Goal: Task Accomplishment & Management: Manage account settings

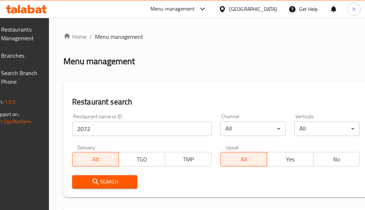
scroll to position [97, 0]
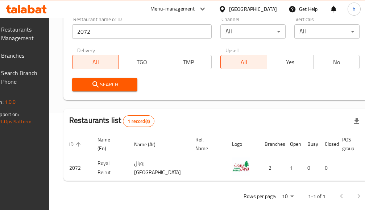
click at [266, 9] on div "[GEOGRAPHIC_DATA]" at bounding box center [253, 9] width 48 height 8
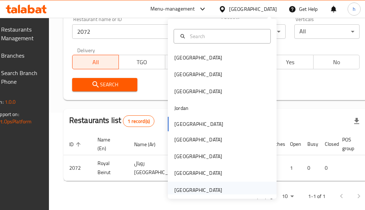
click at [181, 189] on div "[GEOGRAPHIC_DATA]" at bounding box center [198, 190] width 48 height 8
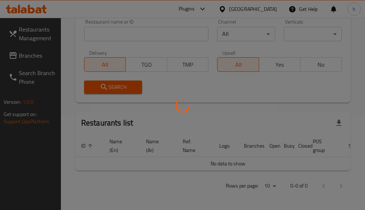
click at [31, 53] on div at bounding box center [182, 105] width 365 height 210
click at [31, 55] on div at bounding box center [182, 105] width 365 height 210
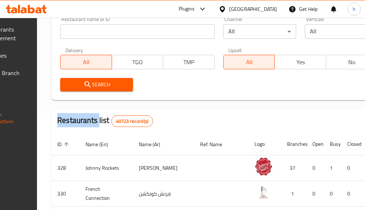
click at [31, 55] on div at bounding box center [182, 105] width 365 height 210
click at [31, 55] on div "Restaurants Management Branches Search Branch Phone Version: 1.0.0 Get support …" at bounding box center [183, 157] width 436 height 472
click at [20, 55] on span "Branches" at bounding box center [1, 55] width 36 height 9
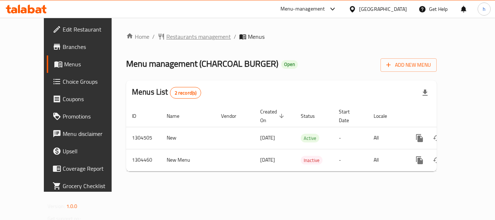
click at [191, 34] on span "Restaurants management" at bounding box center [198, 36] width 64 height 9
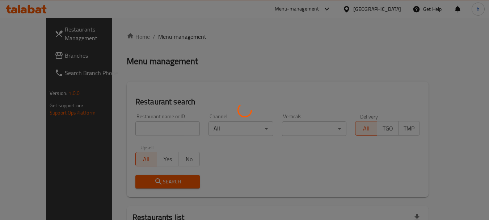
click at [161, 131] on div at bounding box center [244, 110] width 489 height 220
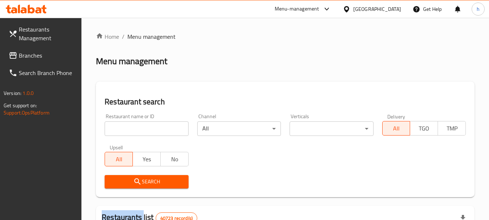
click at [161, 130] on div at bounding box center [244, 110] width 489 height 220
click at [161, 130] on input "search" at bounding box center [147, 128] width 84 height 14
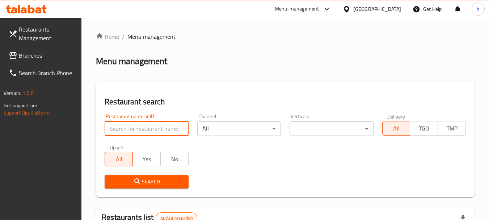
click at [161, 130] on input "search" at bounding box center [147, 128] width 84 height 14
paste input "703256"
type input "703256"
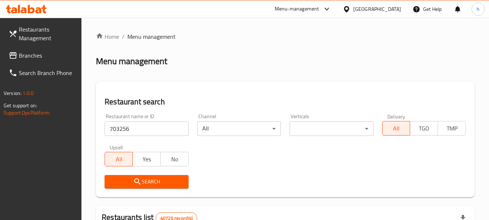
click at [154, 182] on span "Search" at bounding box center [146, 181] width 72 height 9
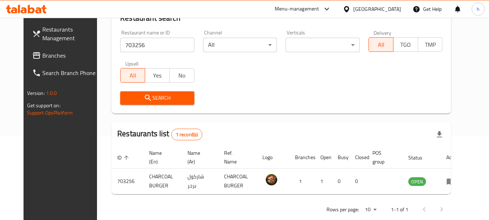
scroll to position [97, 0]
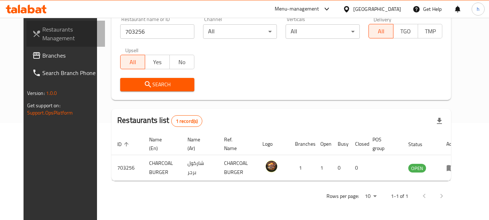
click at [42, 28] on span "Restaurants Management" at bounding box center [70, 33] width 57 height 17
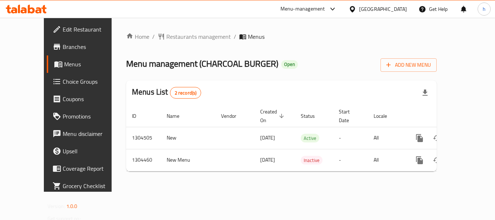
click at [38, 29] on div at bounding box center [247, 110] width 495 height 220
click at [63, 29] on span "Edit Restaurant" at bounding box center [92, 29] width 58 height 9
click at [63, 28] on span "Edit Restaurant" at bounding box center [92, 29] width 58 height 9
